Goal: Transaction & Acquisition: Purchase product/service

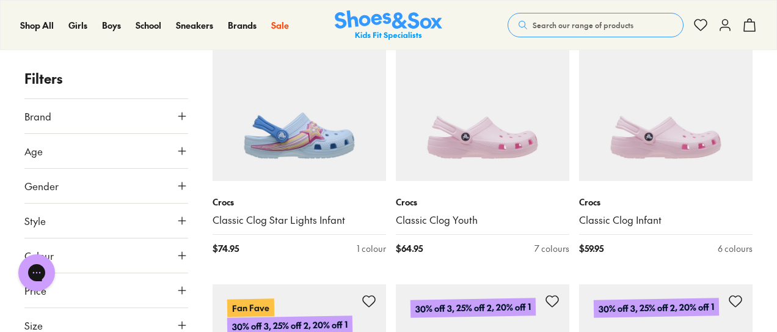
scroll to position [1436, 0]
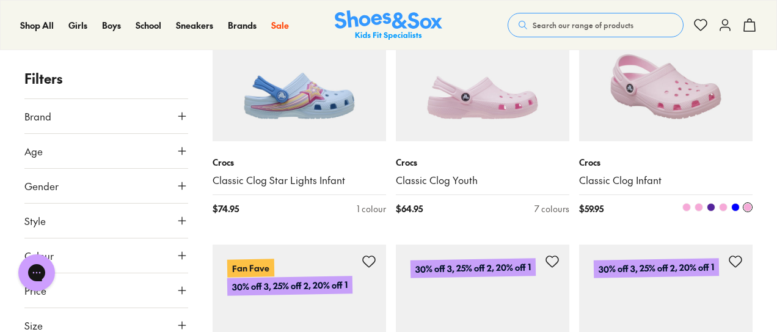
click at [687, 207] on span at bounding box center [686, 207] width 9 height 9
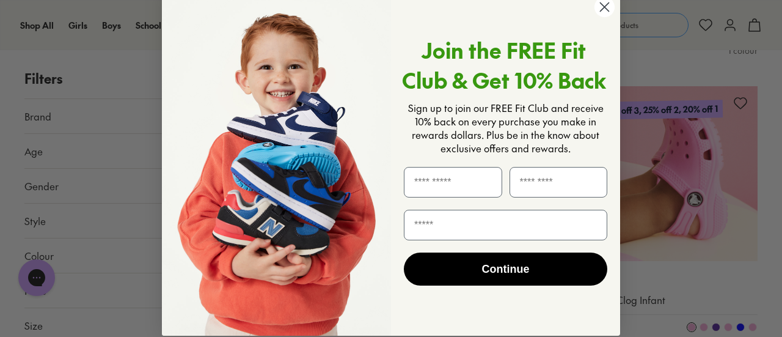
scroll to position [17, 0]
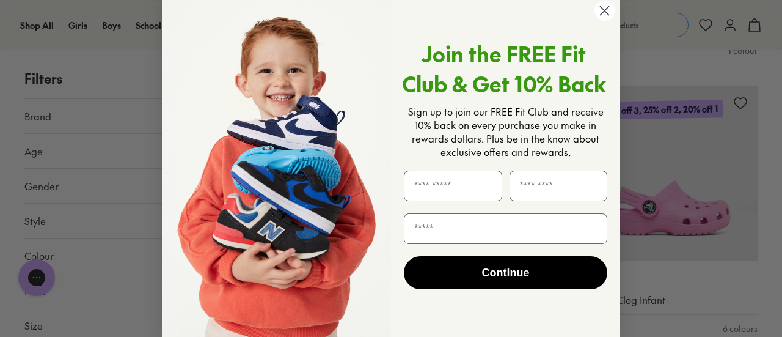
click at [601, 10] on circle "Close dialog" at bounding box center [604, 11] width 20 height 20
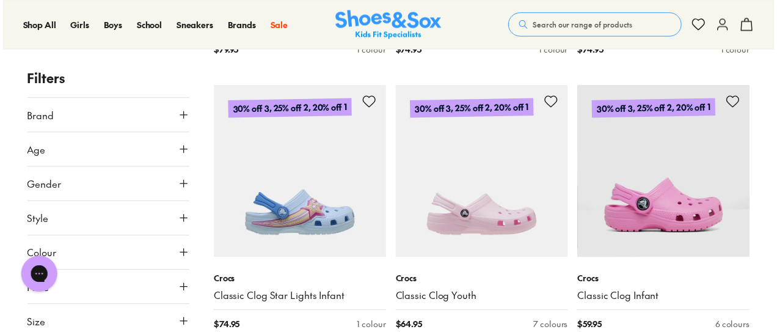
scroll to position [1318, 0]
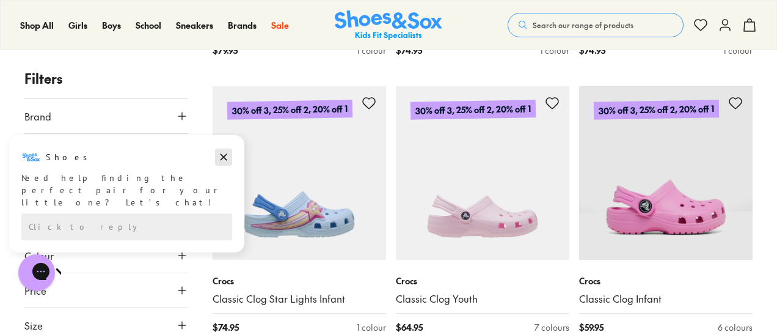
click at [221, 154] on icon "Dismiss campaign" at bounding box center [224, 157] width 12 height 15
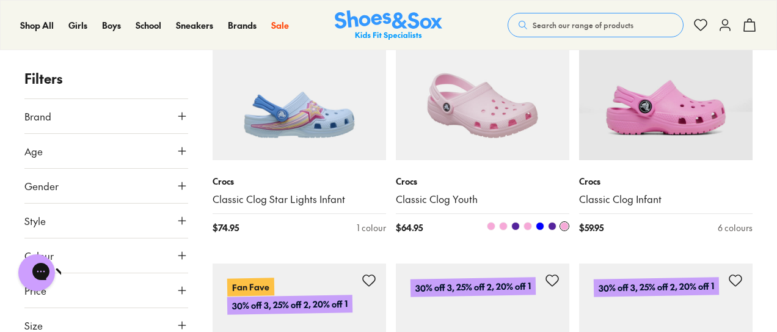
scroll to position [1418, 0]
click at [484, 143] on img at bounding box center [483, 73] width 174 height 174
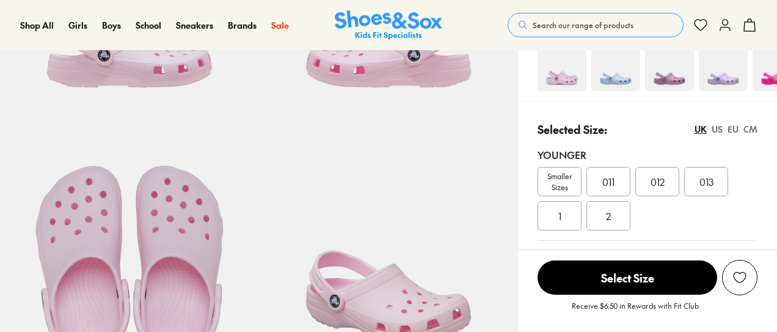
select select "*"
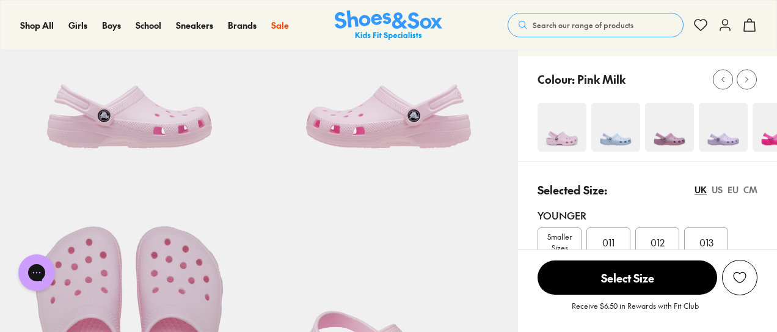
scroll to position [154, 0]
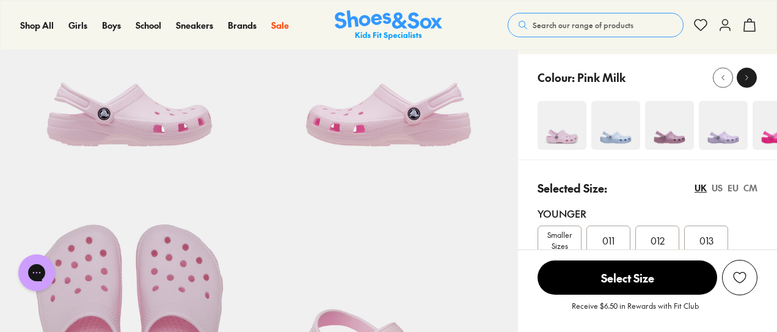
click at [747, 76] on icon at bounding box center [746, 77] width 9 height 9
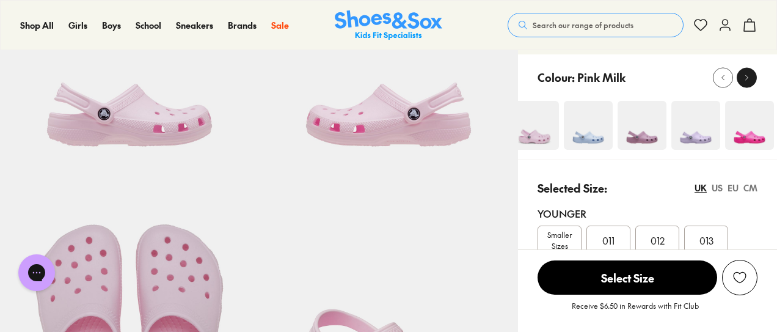
click at [746, 75] on use at bounding box center [747, 77] width 2 height 5
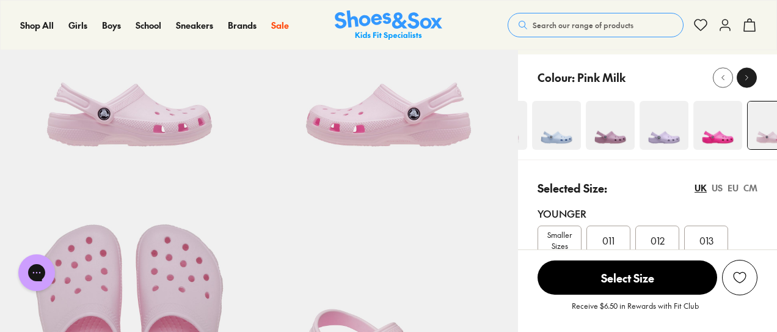
click at [746, 75] on use at bounding box center [747, 77] width 2 height 5
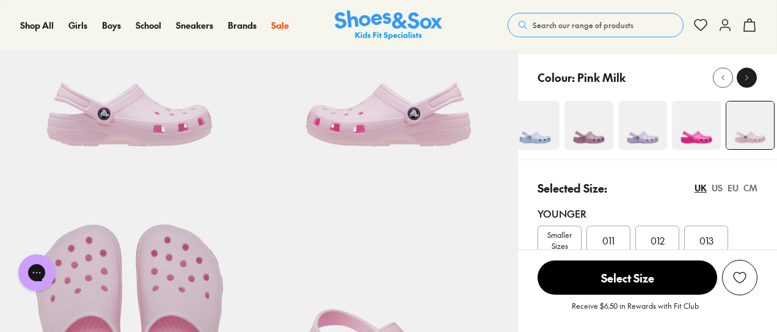
click at [746, 75] on use at bounding box center [747, 77] width 2 height 5
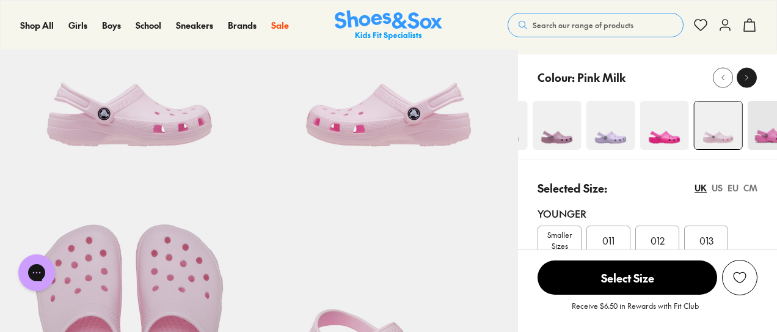
click at [746, 75] on use at bounding box center [747, 77] width 2 height 5
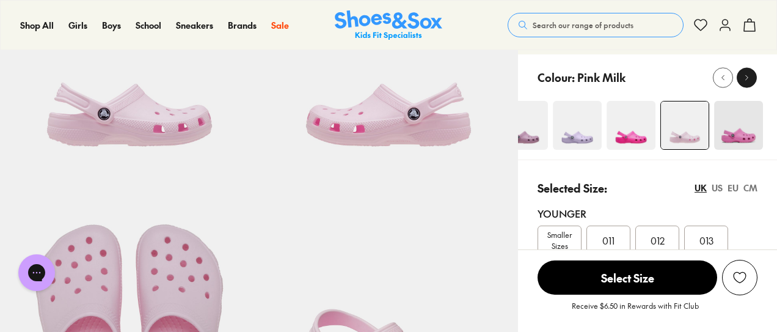
click at [746, 75] on use at bounding box center [747, 77] width 2 height 5
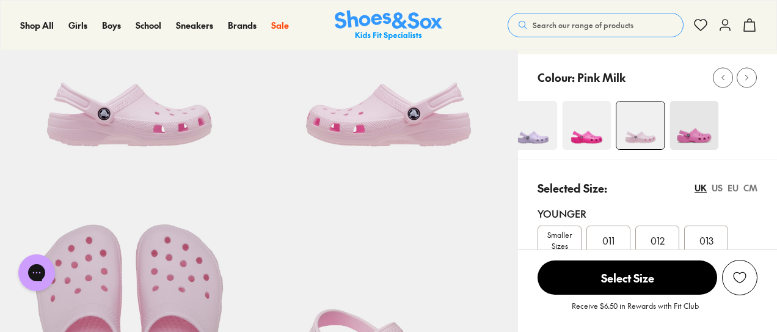
click at [670, 131] on img at bounding box center [694, 125] width 49 height 49
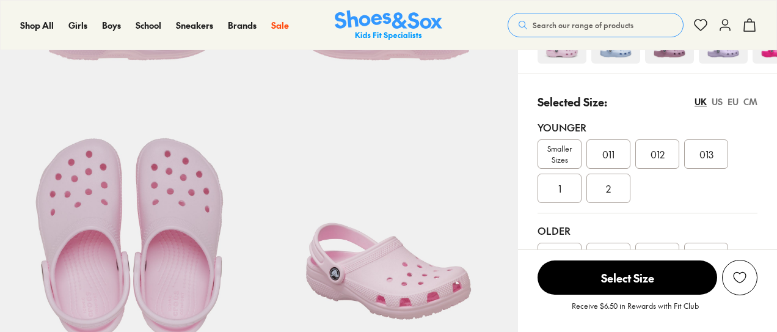
select select "*"
